Goal: Transaction & Acquisition: Download file/media

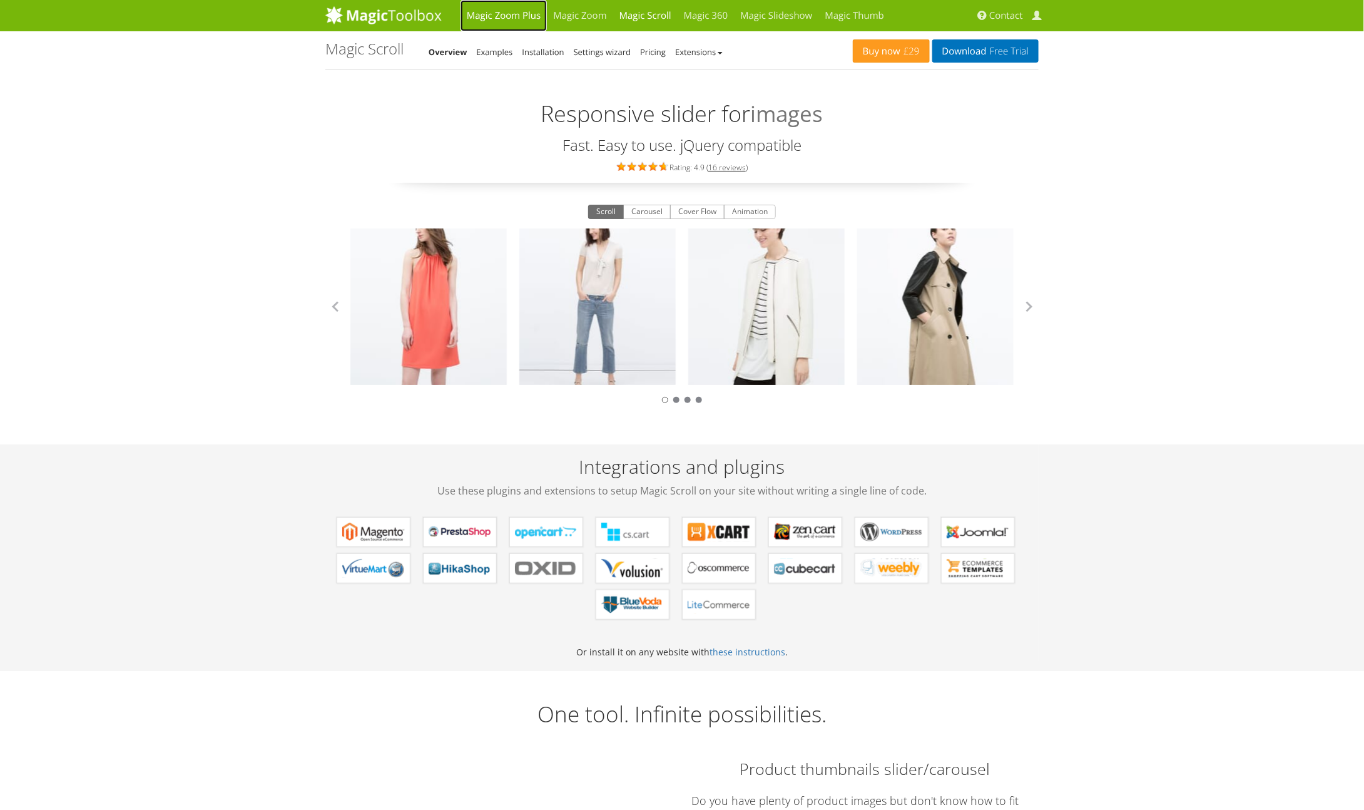
drag, startPoint x: 0, startPoint y: 0, endPoint x: 512, endPoint y: 12, distance: 512.5
click at [512, 12] on link "Magic Zoom Plus" at bounding box center [503, 15] width 86 height 31
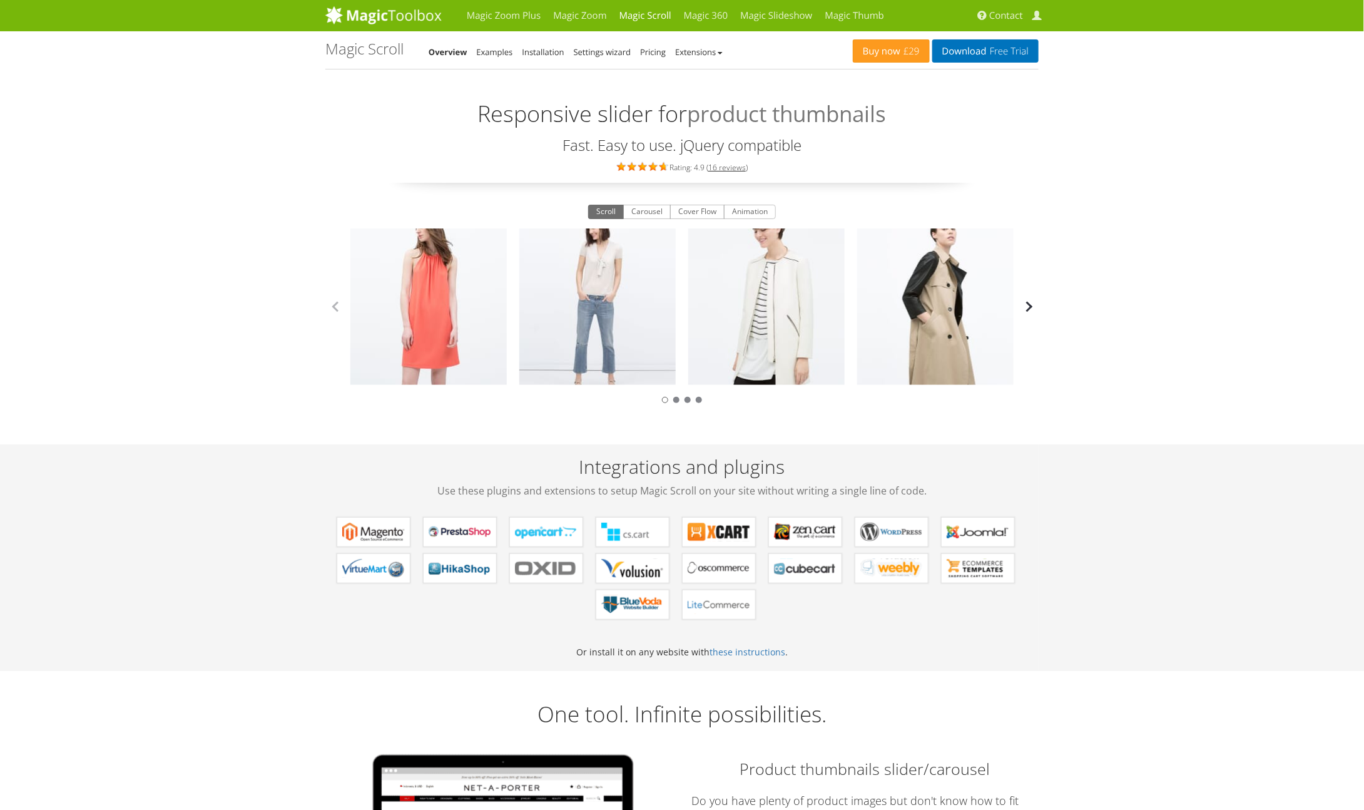
click at [1032, 306] on button "button" at bounding box center [1029, 306] width 19 height 19
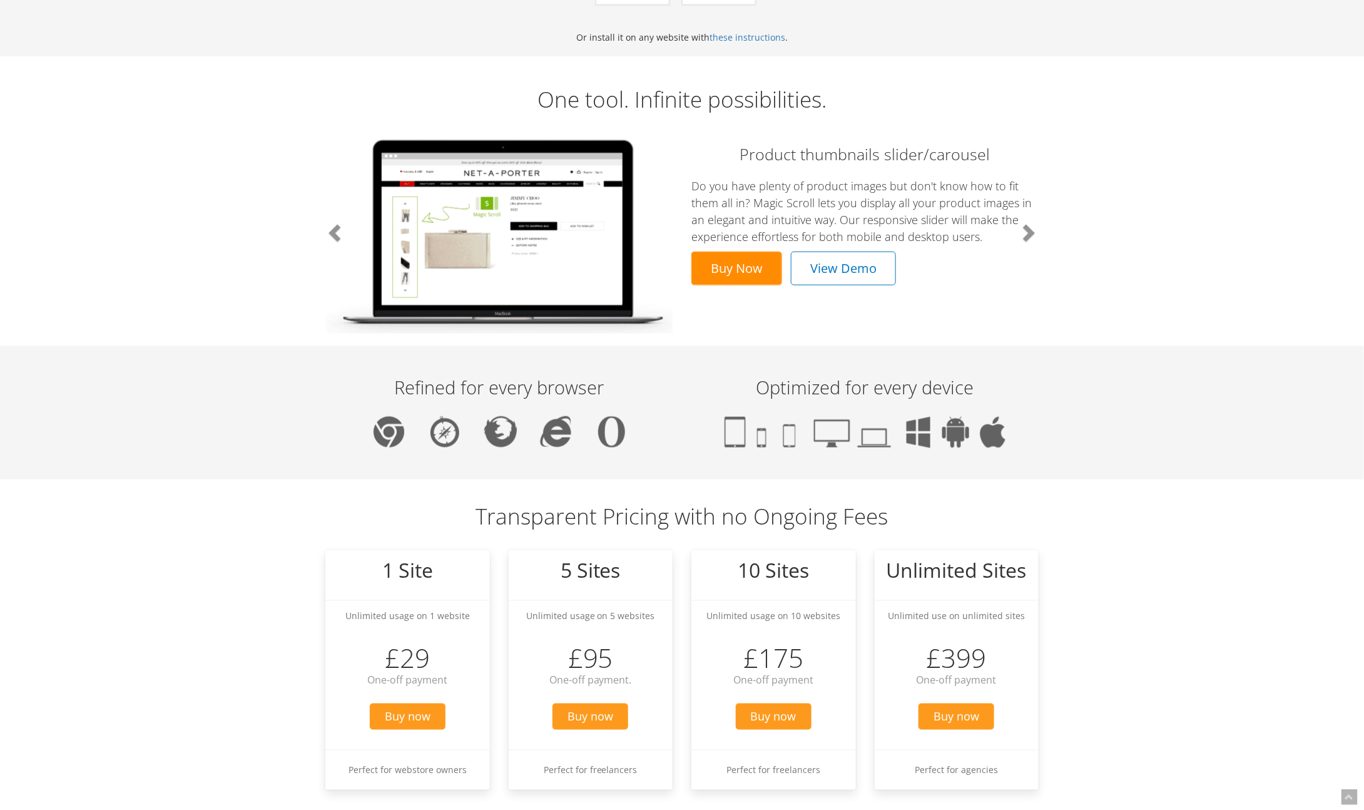
scroll to position [626, 0]
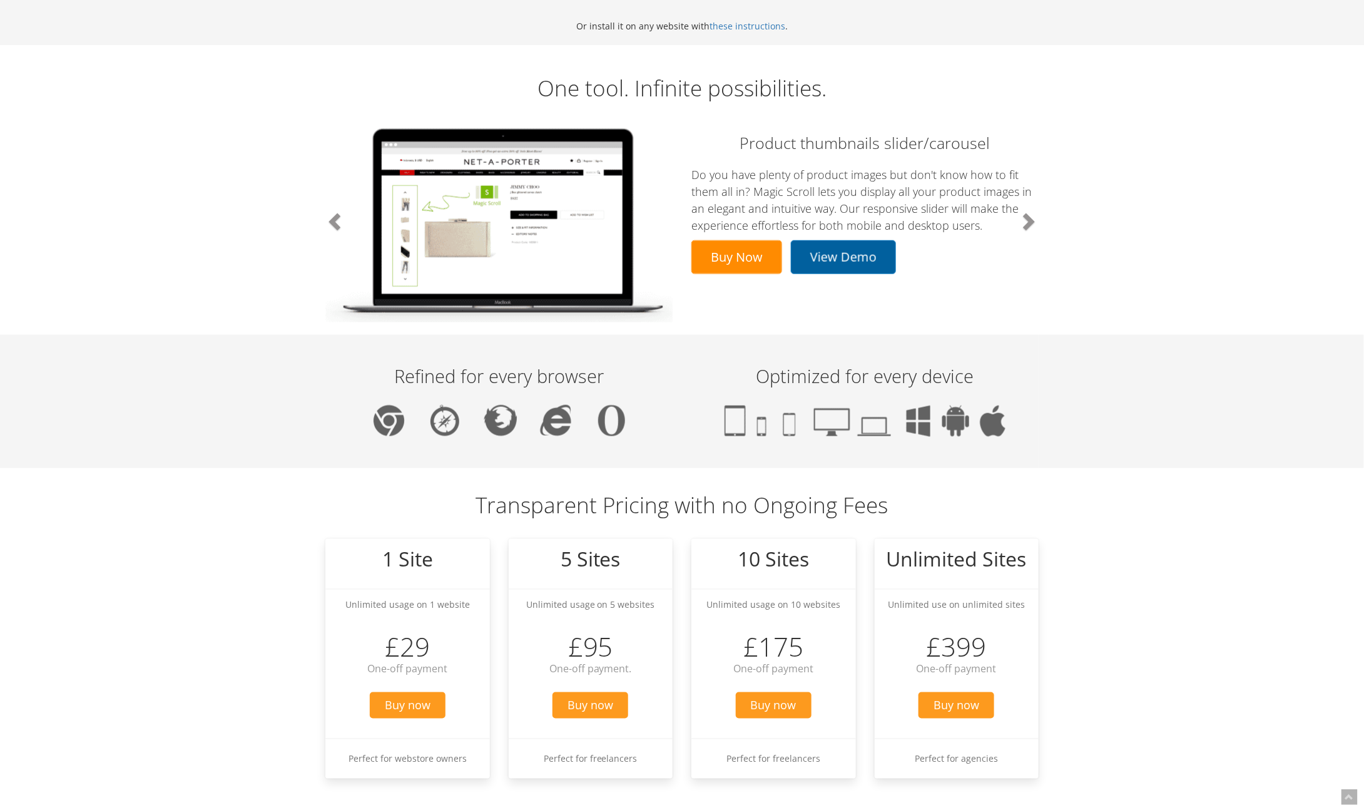
click at [862, 258] on link "View Demo" at bounding box center [843, 257] width 105 height 34
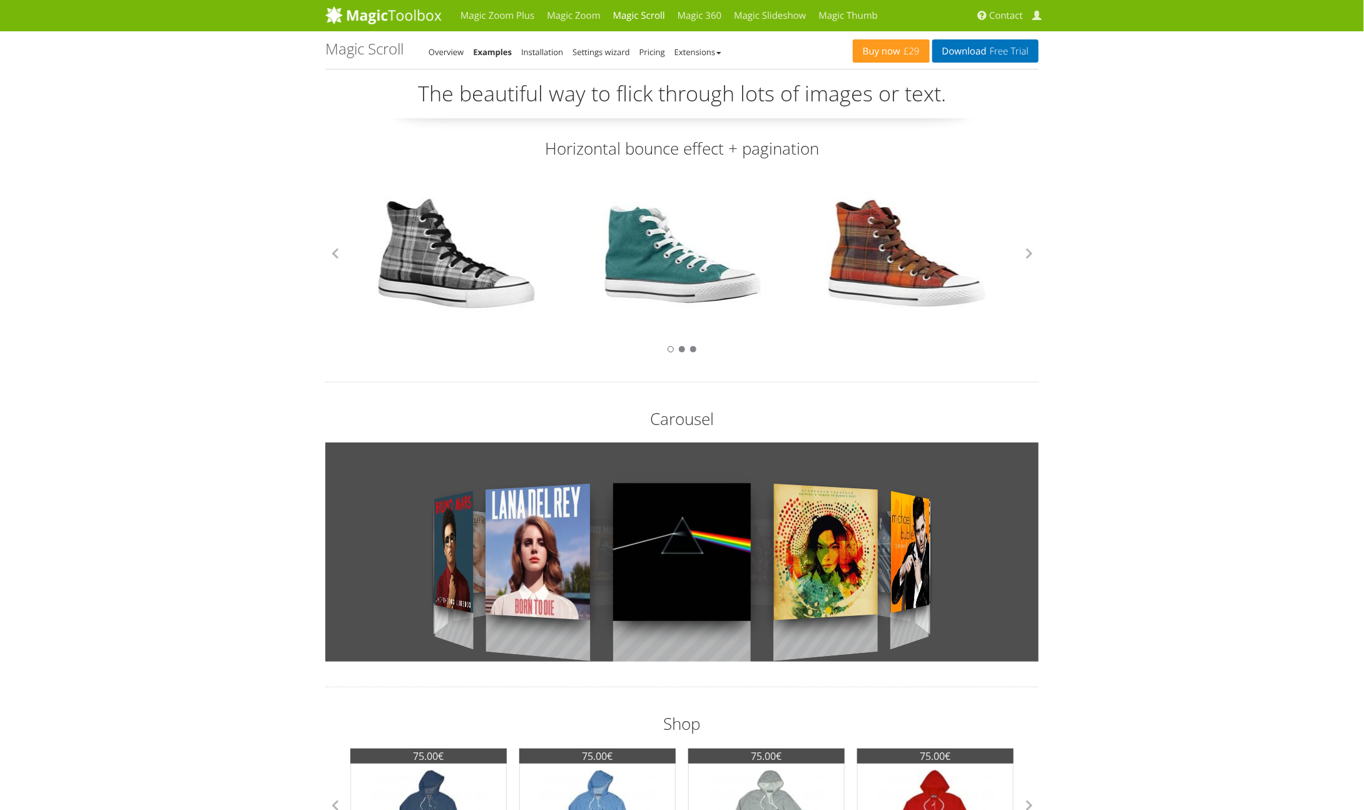
click at [491, 49] on link "Examples" at bounding box center [492, 51] width 39 height 11
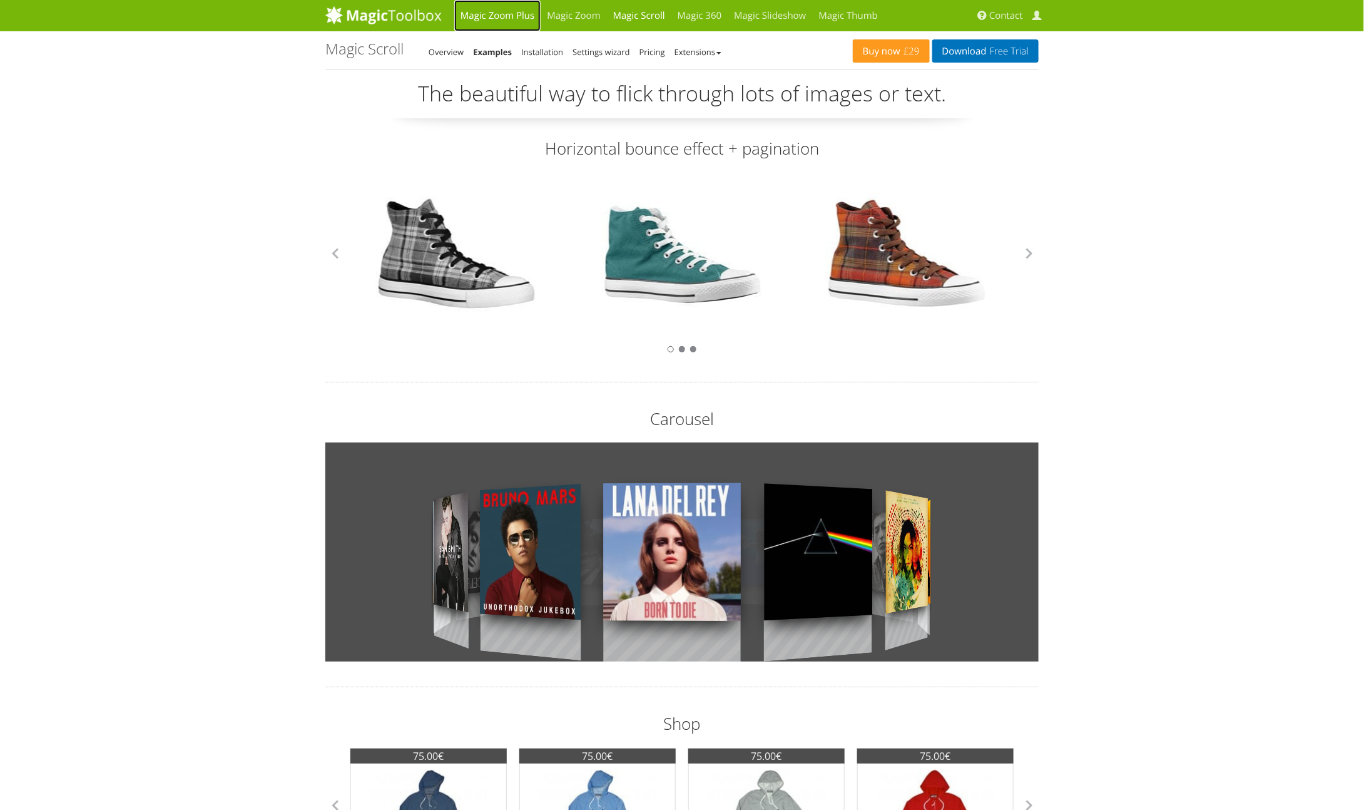
click at [472, 13] on link "Magic Zoom Plus" at bounding box center [497, 15] width 86 height 31
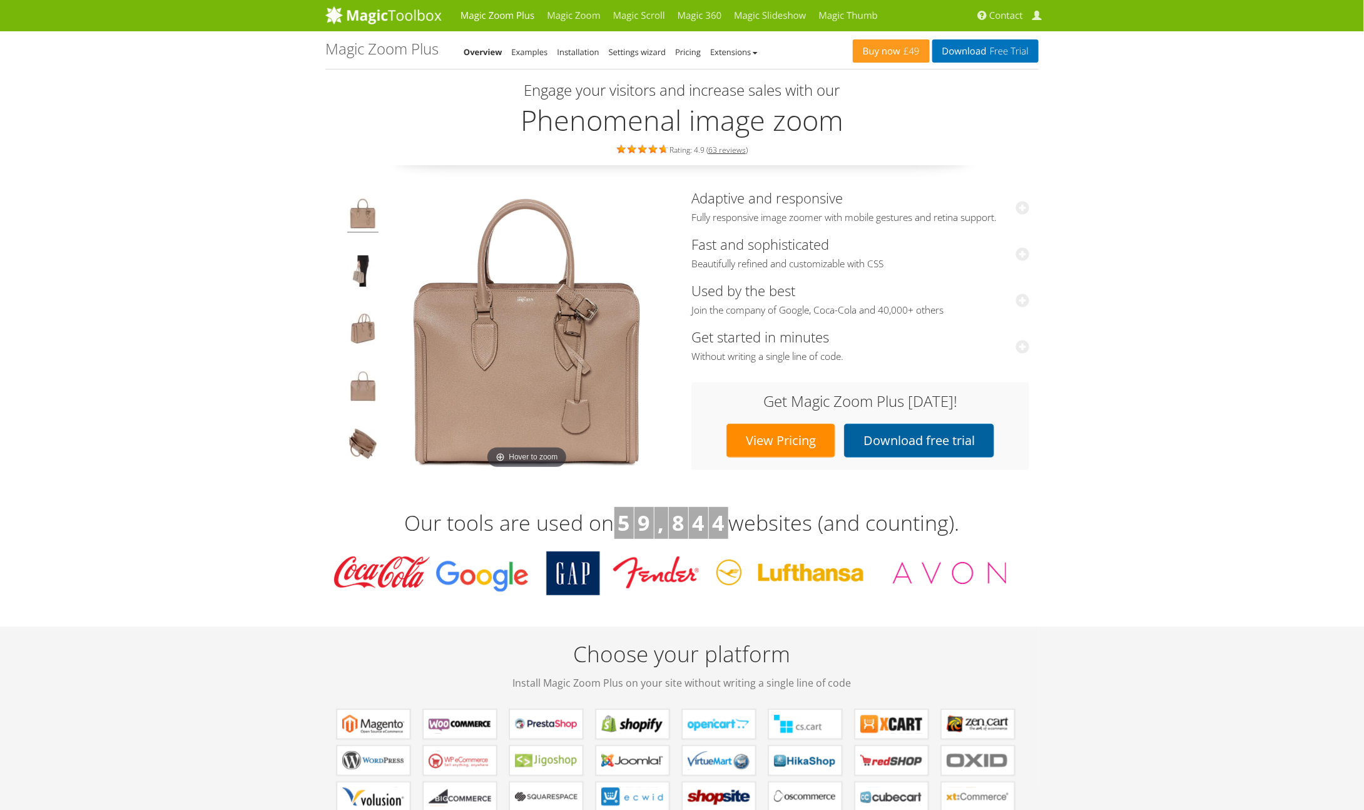
click at [954, 440] on link "Download free trial" at bounding box center [919, 441] width 150 height 34
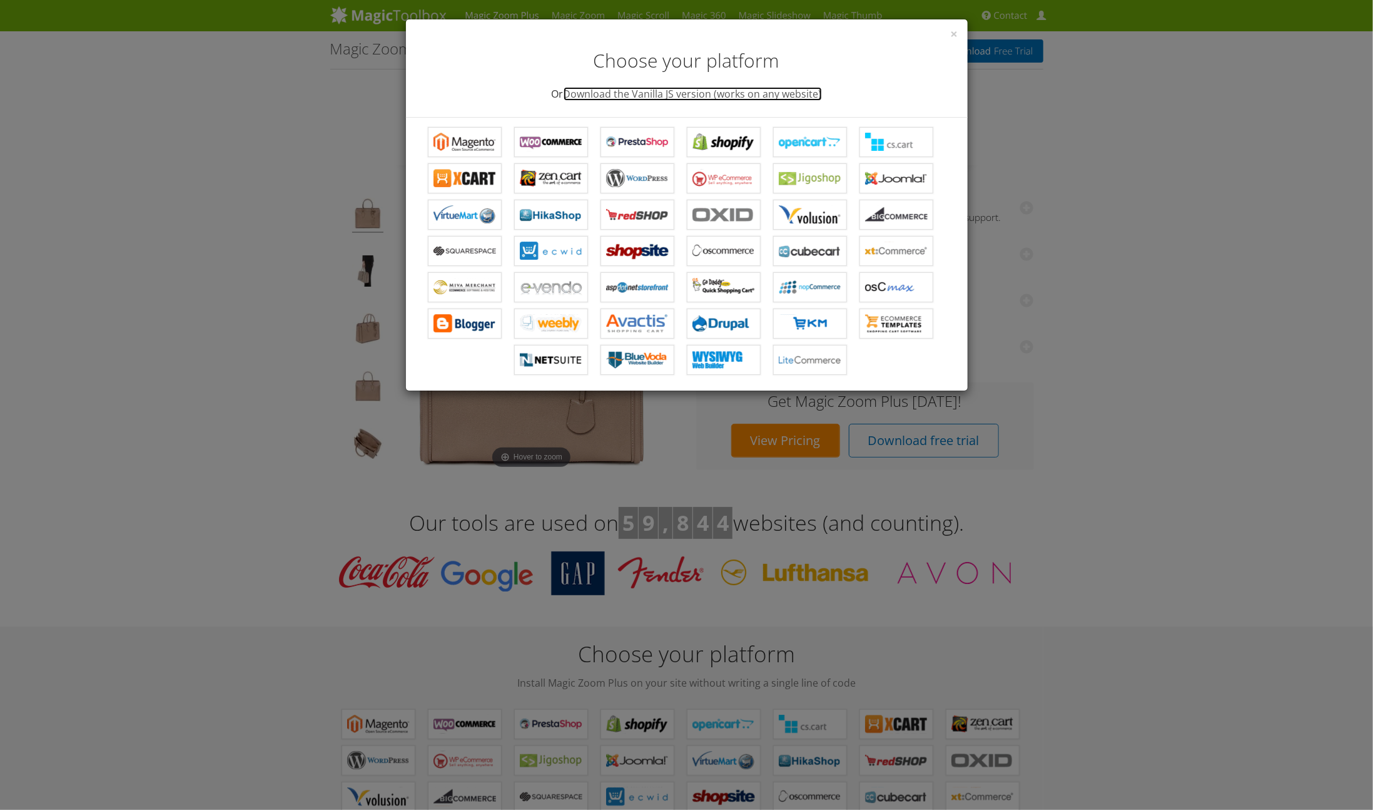
click at [797, 97] on link "Download the Vanilla JS version (works on any website)" at bounding box center [693, 94] width 258 height 14
click at [1149, 460] on div "× Choose your platform Or Download the Vanilla JS version (works on any website…" at bounding box center [686, 405] width 1373 height 810
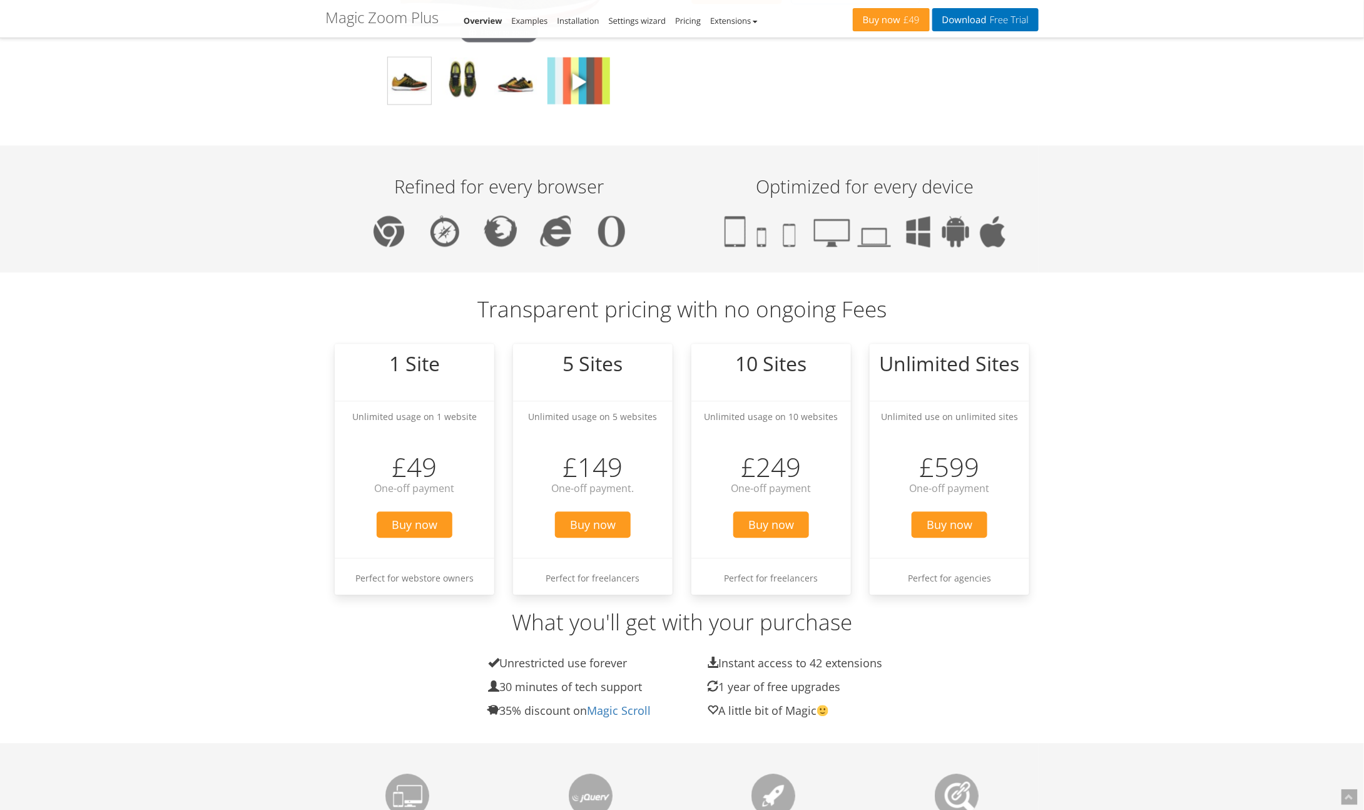
scroll to position [1251, 0]
